Goal: Transaction & Acquisition: Purchase product/service

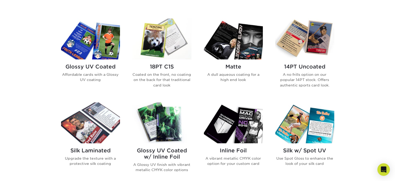
scroll to position [243, 0]
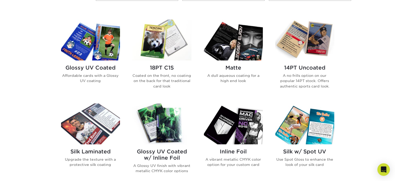
click at [166, 53] on img at bounding box center [162, 40] width 59 height 41
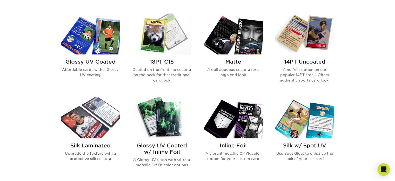
scroll to position [248, 0]
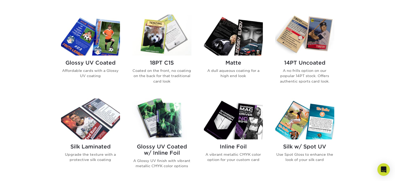
click at [306, 44] on img at bounding box center [305, 35] width 59 height 41
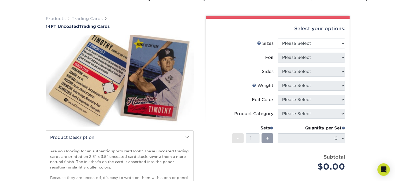
scroll to position [28, 0]
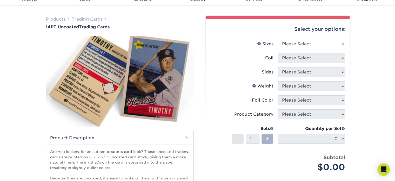
click at [268, 136] on span "+" at bounding box center [267, 139] width 3 height 8
click at [347, 138] on div "Select your options: Sizes Help Sizes Please Select 2.5" x 3.5" Foil Please Sel…" at bounding box center [278, 127] width 144 height 217
click at [320, 44] on select "Please Select 2.5" x 3.5"" at bounding box center [312, 44] width 68 height 10
select select "2.50x3.50"
click at [278, 39] on select "Please Select 2.5" x 3.5"" at bounding box center [312, 44] width 68 height 10
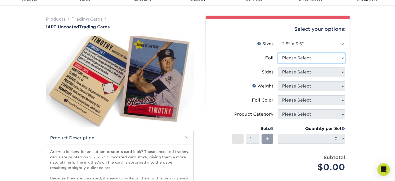
click at [321, 58] on select "Please Select Yes No" at bounding box center [312, 58] width 68 height 10
select select "1"
click at [278, 53] on select "Please Select Yes No" at bounding box center [312, 58] width 68 height 10
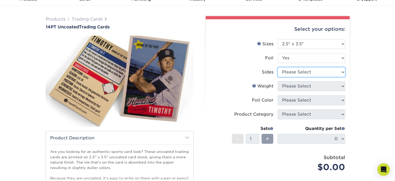
click at [329, 68] on select "Please Select Print Both Sides - Foil Both Sides Print Both Sides - Foil Front …" at bounding box center [312, 72] width 68 height 10
click at [373, 81] on div "Products Trading Cards 14PT Uncoated Trading Cards show more Templates" at bounding box center [197, 136] width 395 height 261
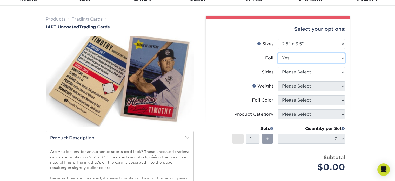
click at [335, 58] on select "Please Select Yes No" at bounding box center [312, 58] width 68 height 10
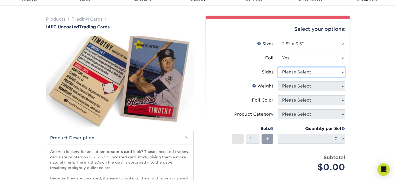
click at [300, 72] on select "Please Select Print Both Sides - Foil Both Sides Print Both Sides - Foil Front …" at bounding box center [312, 72] width 68 height 10
select select "34527644-b4fd-4ffb-9092-1318eefcd9d9"
click at [278, 67] on select "Please Select Print Both Sides - Foil Both Sides Print Both Sides - Foil Front …" at bounding box center [312, 72] width 68 height 10
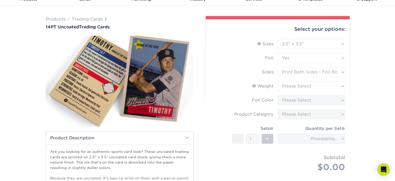
click at [325, 72] on form "Sizes Help Sizes Please Select 2.5" x 3.5" Foil Please Select Yes No -" at bounding box center [278, 111] width 136 height 145
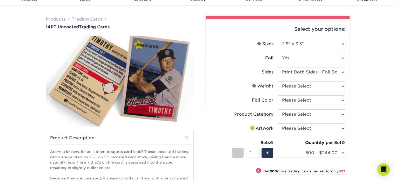
click at [311, 52] on form "Sizes Help Sizes Please Select 2.5" x 3.5" Foil Please Select Yes No -" at bounding box center [278, 124] width 136 height 171
click at [328, 87] on select "Please Select 14PT Uncoated" at bounding box center [312, 86] width 68 height 10
select select "14PT Uncoated"
click at [278, 81] on select "Please Select 14PT Uncoated" at bounding box center [312, 86] width 68 height 10
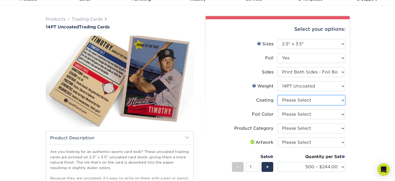
click at [320, 101] on select at bounding box center [312, 100] width 68 height 10
select select "3e7618de-abca-4bda-9f97-8b9129e913d8"
click at [278, 95] on select at bounding box center [312, 100] width 68 height 10
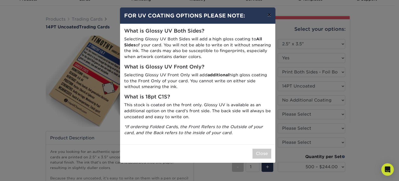
click at [270, 18] on button "×" at bounding box center [269, 15] width 12 height 15
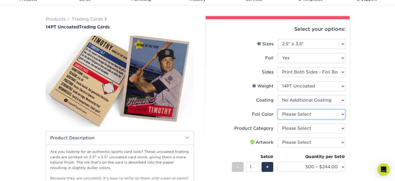
click at [296, 116] on select "Please Select Silver Foil Rose Gold Foil Red Foil Gold Foil Copper Foil Black F…" at bounding box center [312, 114] width 68 height 10
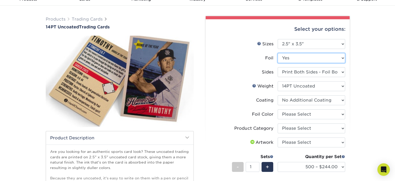
click at [308, 54] on select "Please Select Yes No" at bounding box center [312, 58] width 68 height 10
select select "0"
click at [278, 53] on select "Please Select Yes No" at bounding box center [312, 58] width 68 height 10
select select "-1"
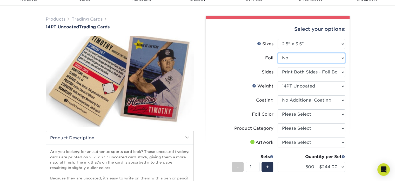
select select "-1"
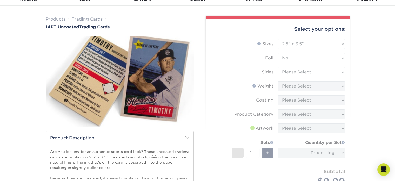
click at [311, 75] on form "Sizes Help Sizes Please Select 2.5" x 3.5" Foil Please Select Yes No -" at bounding box center [278, 118] width 136 height 159
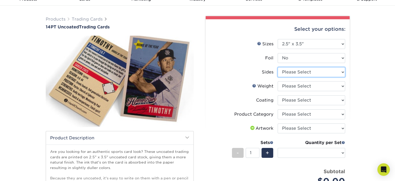
click at [306, 75] on select "Please Select Print Both Sides Print Front Only" at bounding box center [312, 72] width 68 height 10
select select "13abbda7-1d64-4f25-8bb2-c179b224825d"
click at [278, 67] on select "Please Select Print Both Sides Print Front Only" at bounding box center [312, 72] width 68 height 10
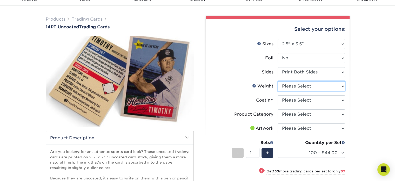
click at [307, 86] on select "Please Select 14PT Uncoated" at bounding box center [312, 86] width 68 height 10
select select "14PT Uncoated"
click at [278, 81] on select "Please Select 14PT Uncoated" at bounding box center [312, 86] width 68 height 10
click at [306, 99] on select at bounding box center [312, 100] width 68 height 10
select select "3e7618de-abca-4bda-9f97-8b9129e913d8"
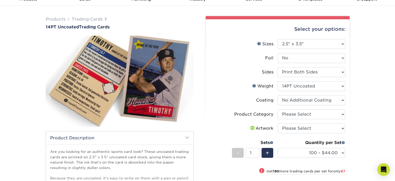
click at [278, 95] on select at bounding box center [312, 100] width 68 height 10
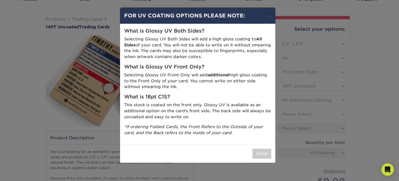
click at [270, 16] on button "×" at bounding box center [269, 15] width 12 height 15
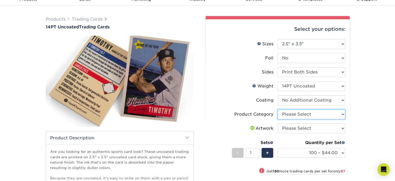
click at [323, 113] on select "Please Select Trading Cards" at bounding box center [312, 114] width 68 height 10
select select "c2f9bce9-36c2-409d-b101-c29d9d031e18"
click at [278, 109] on select "Please Select Trading Cards" at bounding box center [312, 114] width 68 height 10
click at [303, 127] on select "Please Select I will upload files I need a design - $100" at bounding box center [312, 128] width 68 height 10
select select "upload"
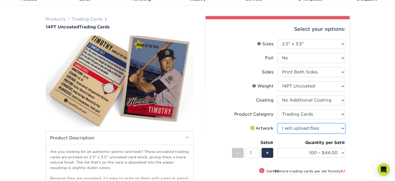
click at [278, 123] on select "Please Select I will upload files I need a design - $100" at bounding box center [312, 128] width 68 height 10
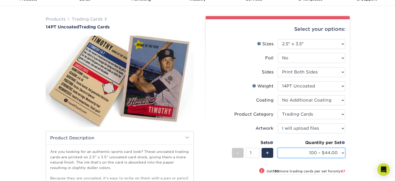
click at [342, 151] on select "100 – $44.00 250 – $51.00 500 – $54.00 1000 – $78.00 2500 – $148.00 5000 – $198…" at bounding box center [312, 153] width 68 height 10
click at [278, 148] on select "100 – $44.00 250 – $51.00 500 – $54.00 1000 – $78.00 2500 – $148.00 5000 – $198…" at bounding box center [312, 153] width 68 height 10
click at [325, 153] on select "100 – $44.00 250 – $51.00 500 – $54.00 1000 – $78.00 2500 – $148.00 5000 – $198…" at bounding box center [312, 153] width 68 height 10
click at [278, 148] on select "100 – $44.00 250 – $51.00 500 – $54.00 1000 – $78.00 2500 – $148.00 5000 – $198…" at bounding box center [312, 153] width 68 height 10
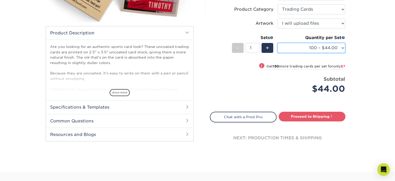
scroll to position [136, 0]
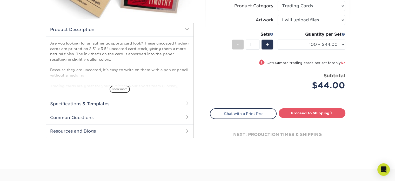
click at [392, 98] on div "Products Trading Cards 14PT Uncoated Trading Cards show more Templates" at bounding box center [197, 33] width 395 height 271
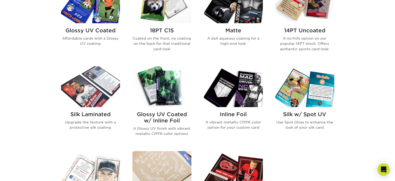
scroll to position [275, 0]
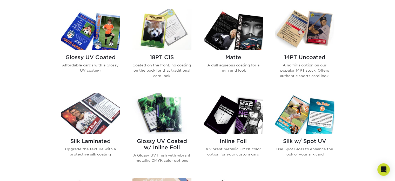
scroll to position [252, 0]
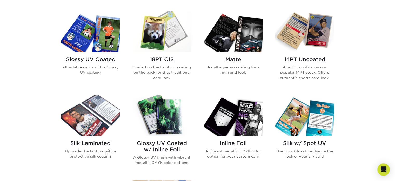
click at [106, 47] on img at bounding box center [90, 31] width 59 height 41
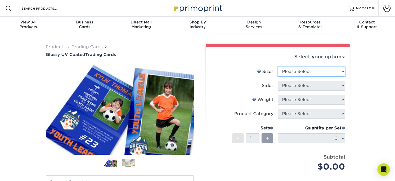
click at [302, 69] on select "Please Select 2.5" x 3.5"" at bounding box center [312, 72] width 68 height 10
select select "2.50x3.50"
click at [278, 67] on select "Please Select 2.5" x 3.5"" at bounding box center [312, 72] width 68 height 10
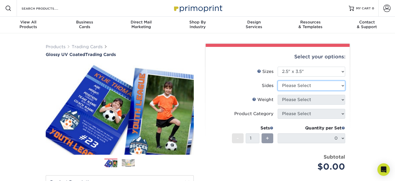
click at [302, 86] on select "Please Select Print Both Sides Print Front Only" at bounding box center [312, 86] width 68 height 10
select select "13abbda7-1d64-4f25-8bb2-c179b224825d"
click at [278, 81] on select "Please Select Print Both Sides Print Front Only" at bounding box center [312, 86] width 68 height 10
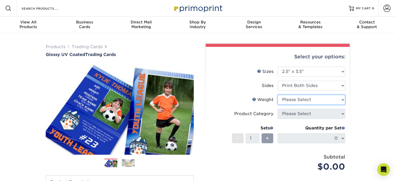
click at [298, 99] on select "Please Select 16PT 14PT 18PT C1S" at bounding box center [312, 100] width 68 height 10
select select "16PT"
click at [278, 95] on select "Please Select 16PT 14PT 18PT C1S" at bounding box center [312, 100] width 68 height 10
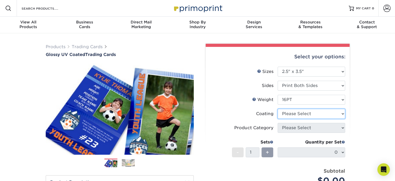
click at [294, 112] on select at bounding box center [312, 114] width 68 height 10
select select "1e8116af-acfc-44b1-83dc-8181aa338834"
click at [278, 109] on select at bounding box center [312, 114] width 68 height 10
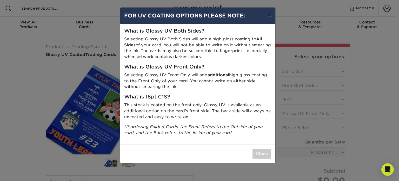
click at [272, 14] on button "×" at bounding box center [269, 15] width 12 height 15
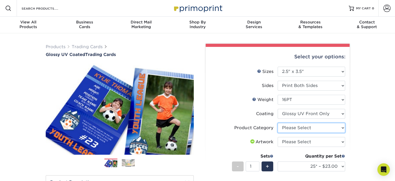
click at [307, 129] on select "Please Select Trading Cards" at bounding box center [312, 128] width 68 height 10
select select "c2f9bce9-36c2-409d-b101-c29d9d031e18"
click at [278, 123] on select "Please Select Trading Cards" at bounding box center [312, 128] width 68 height 10
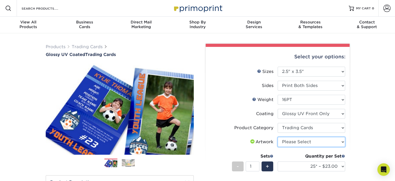
click at [298, 141] on select "Please Select I will upload files I need a design - $100" at bounding box center [312, 142] width 68 height 10
select select "upload"
click at [278, 137] on select "Please Select I will upload files I need a design - $100" at bounding box center [312, 142] width 68 height 10
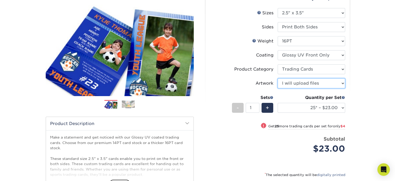
scroll to position [58, 0]
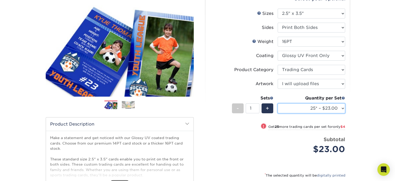
click at [339, 107] on select "25* – $23.00 50* – $27.00 75* – $33.00 100* – $37.00 250* – $47.00 500 – $58.00…" at bounding box center [312, 108] width 68 height 10
click at [365, 110] on div "Products Trading Cards Glossy UV Coated Trading Cards Previous Next /" at bounding box center [197, 114] width 395 height 278
